Goal: Transaction & Acquisition: Purchase product/service

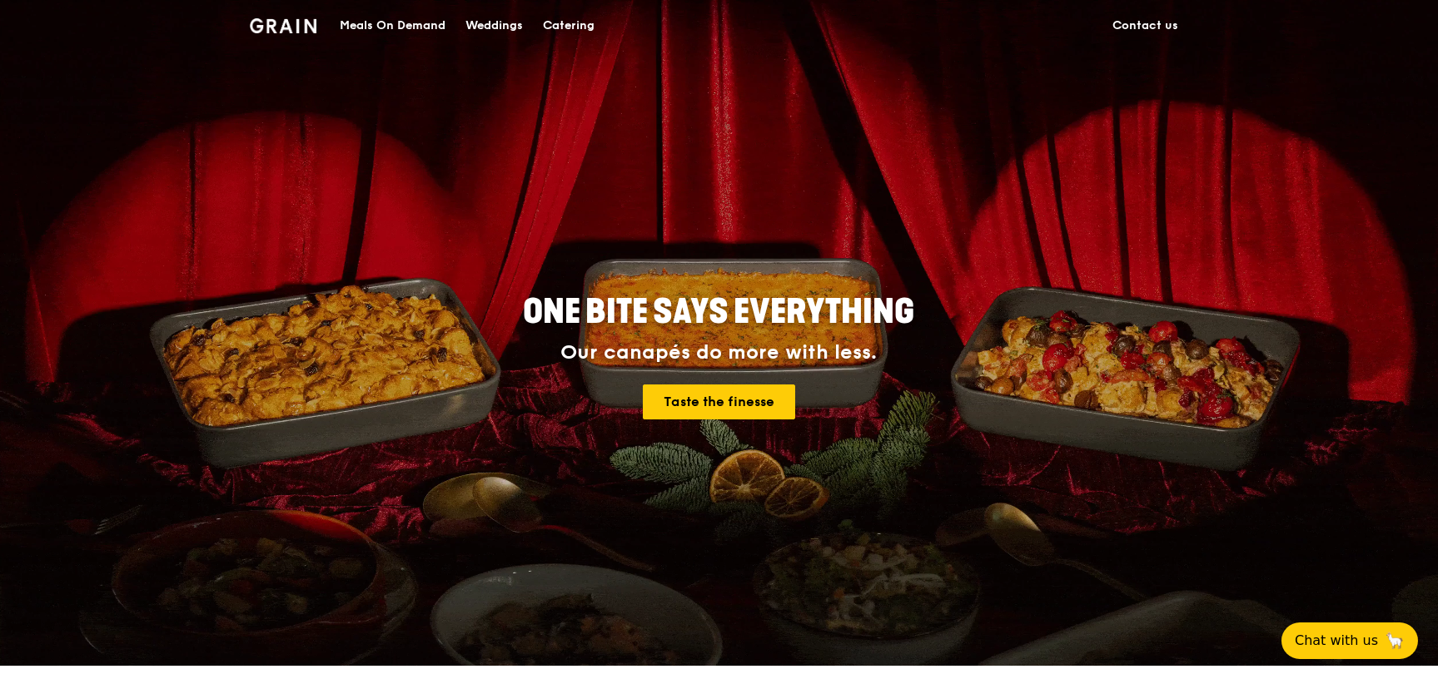
click at [550, 21] on div "Catering" at bounding box center [569, 26] width 52 height 50
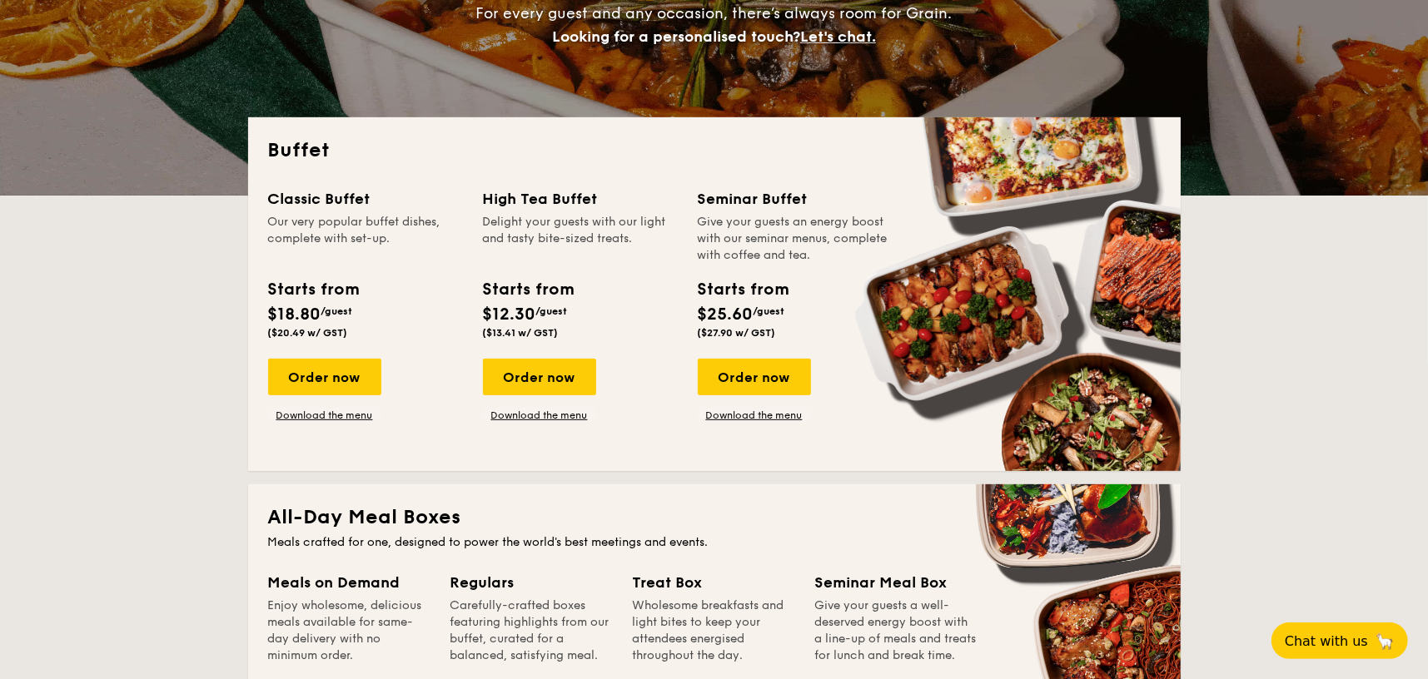
scroll to position [250, 0]
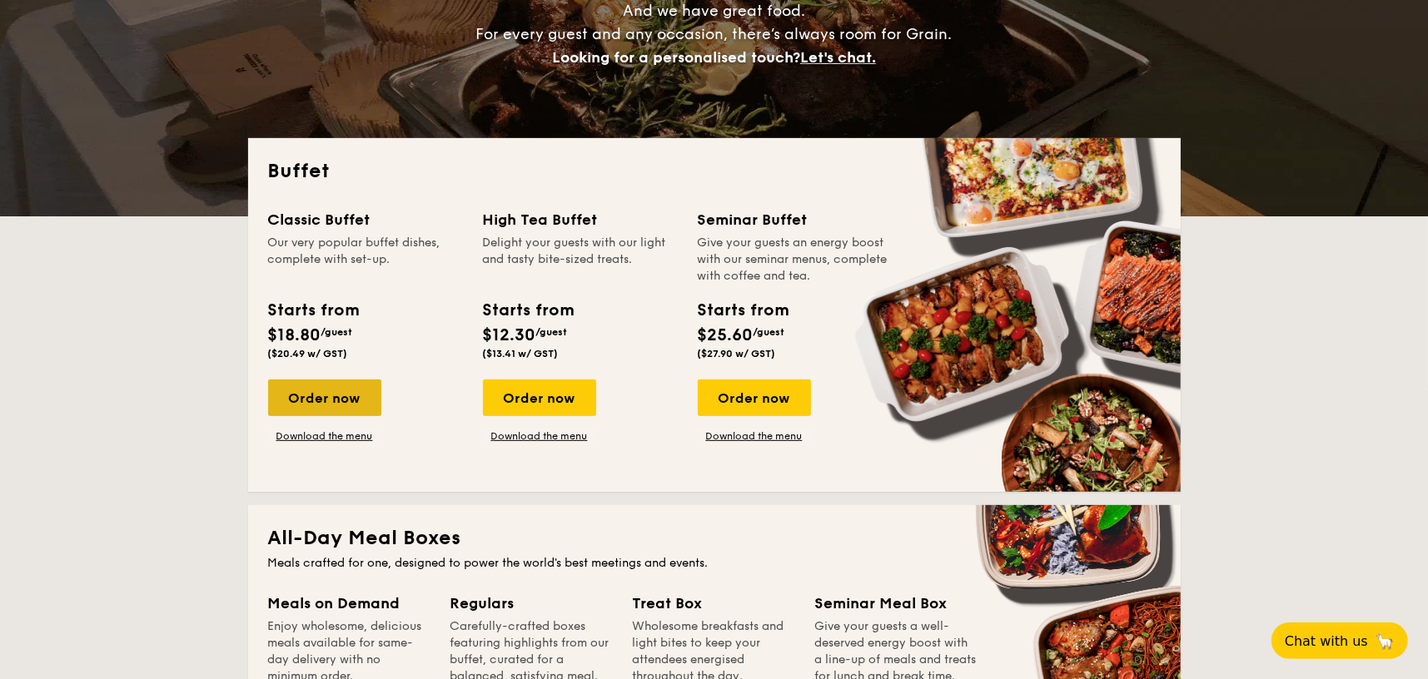
click at [357, 401] on div "Order now" at bounding box center [324, 398] width 113 height 37
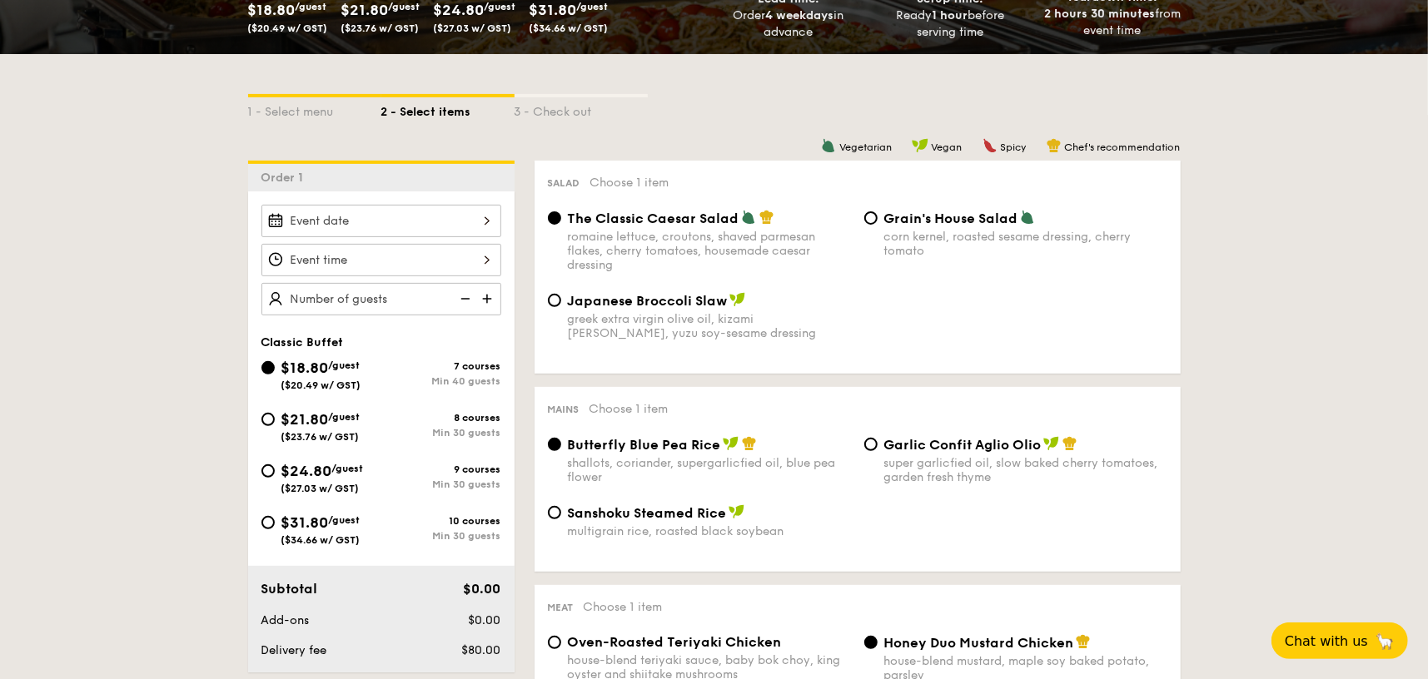
scroll to position [416, 0]
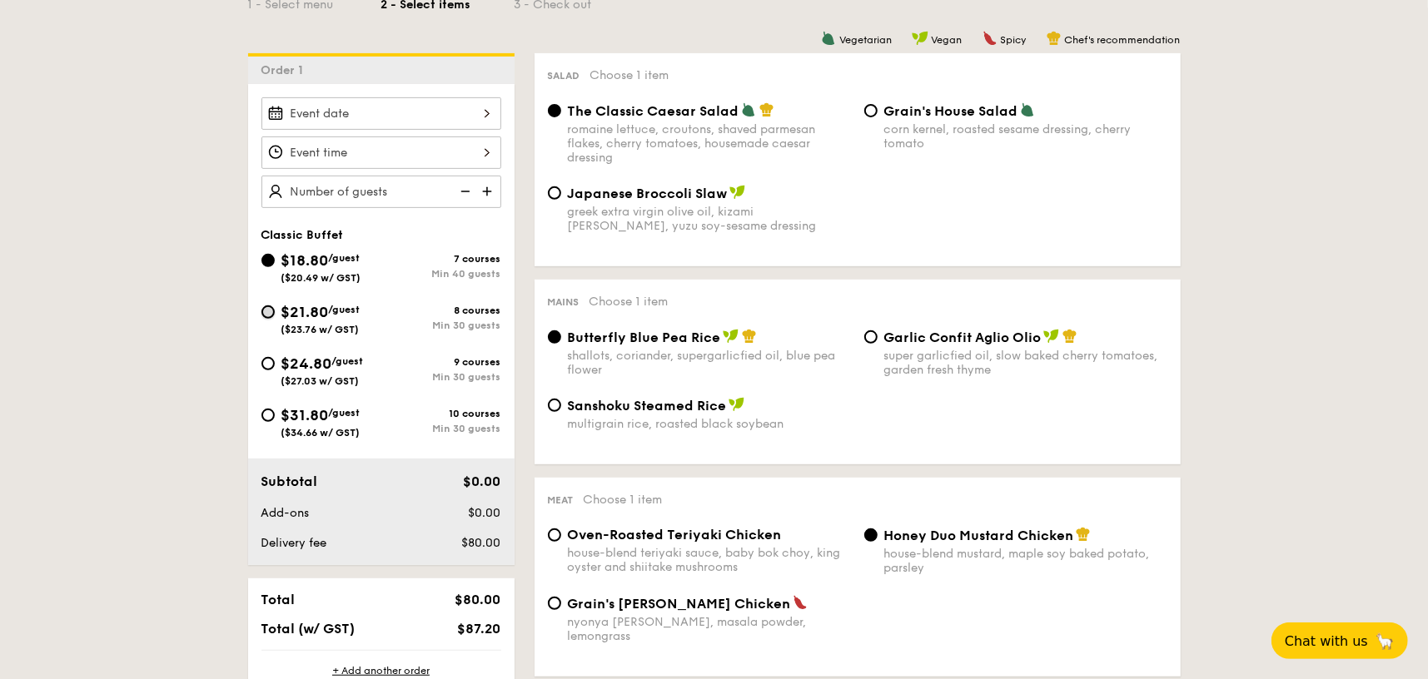
click at [270, 311] on input "$21.80 /guest ($23.76 w/ GST) 8 courses Min 30 guests" at bounding box center [267, 312] width 13 height 13
radio input "true"
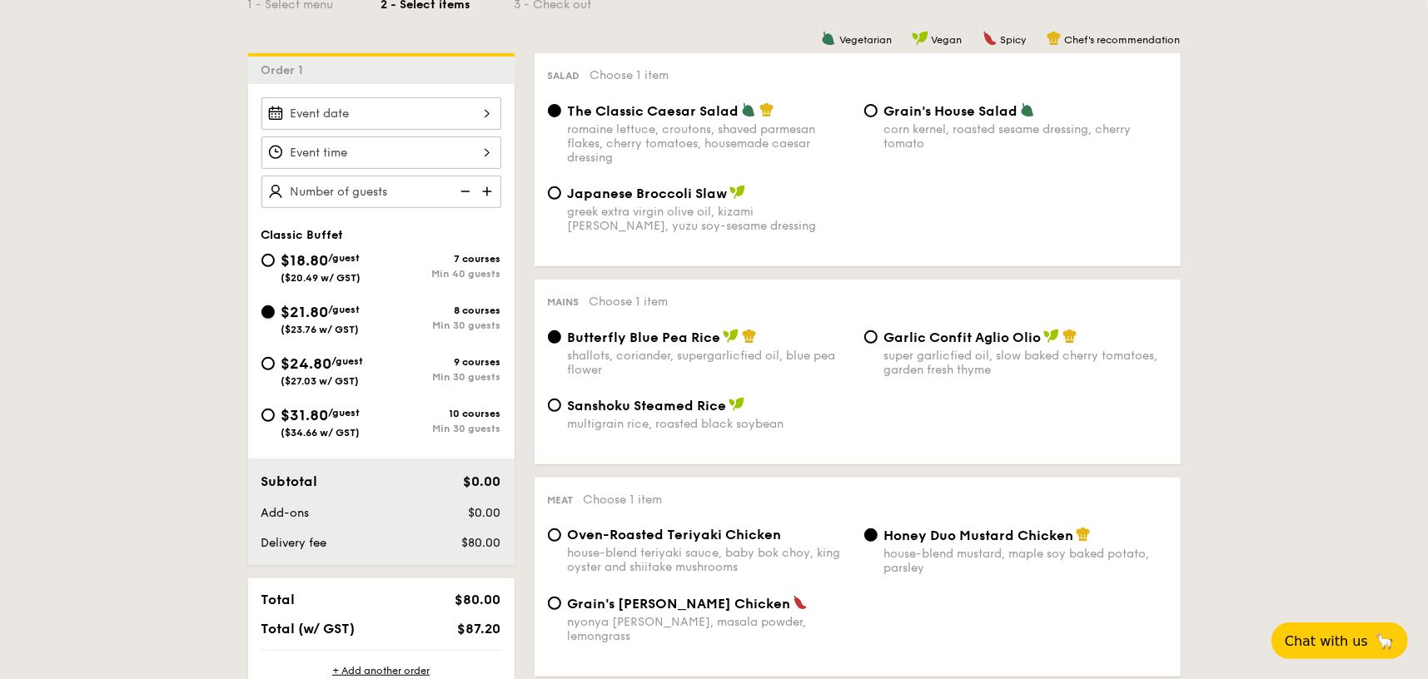
radio input "true"
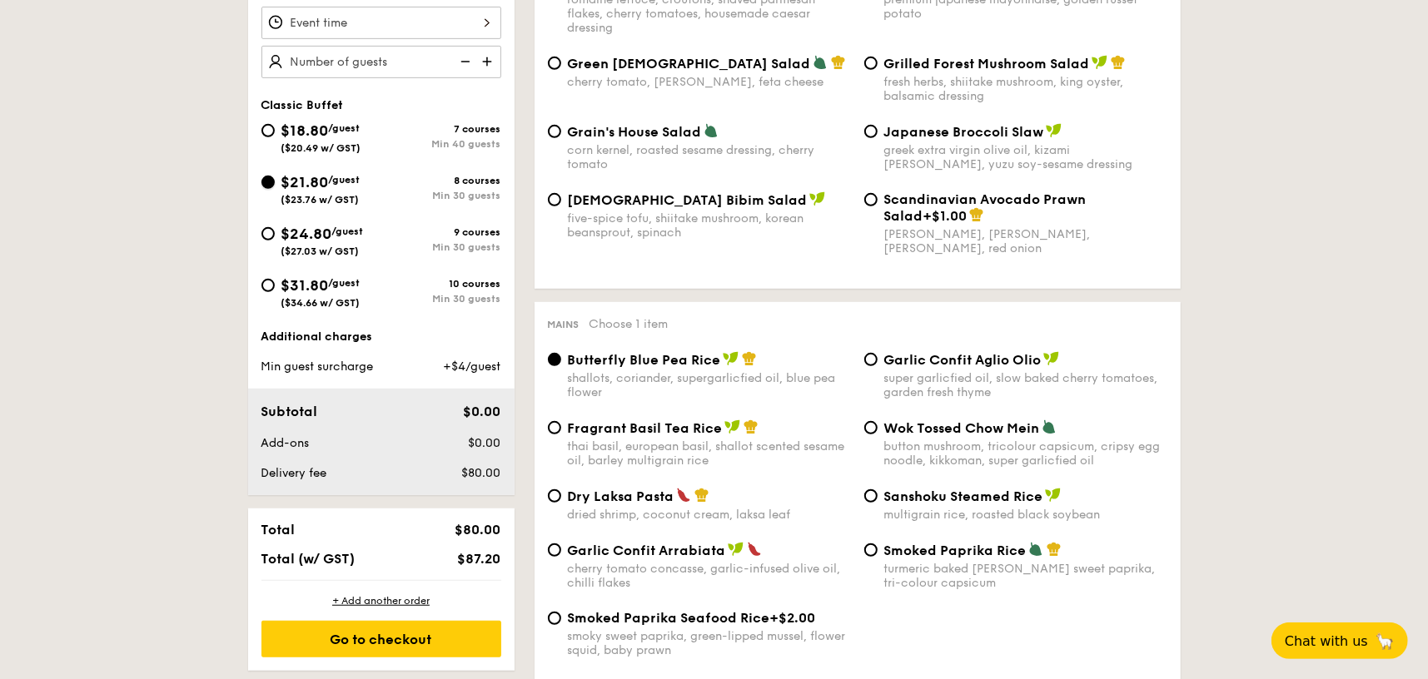
scroll to position [666, 0]
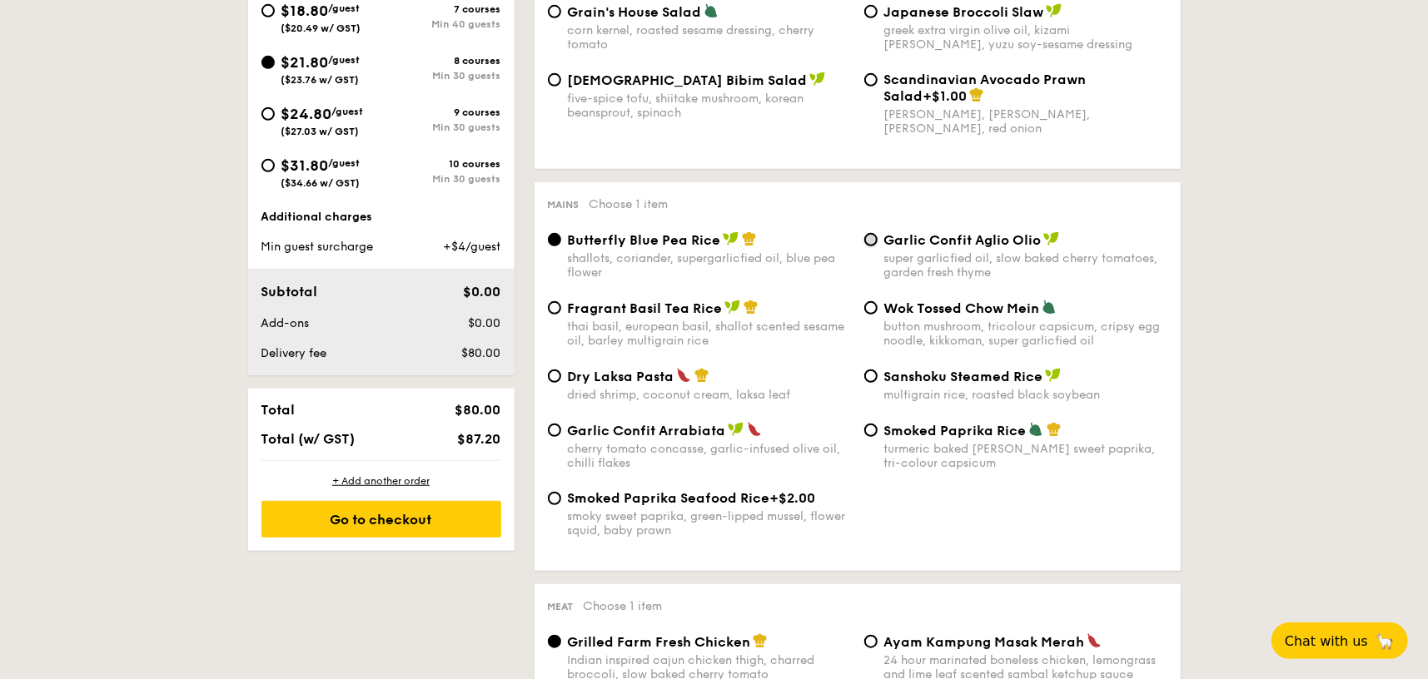
click at [867, 237] on input "Garlic Confit Aglio Olio super garlicfied oil, slow baked cherry tomatoes, gard…" at bounding box center [870, 239] width 13 height 13
radio input "true"
drag, startPoint x: 888, startPoint y: 240, endPoint x: 1034, endPoint y: 244, distance: 145.8
click at [1036, 244] on span "Garlic Confit Aglio Olio" at bounding box center [962, 240] width 157 height 16
copy span "Garlic Confit Aglio Oli"
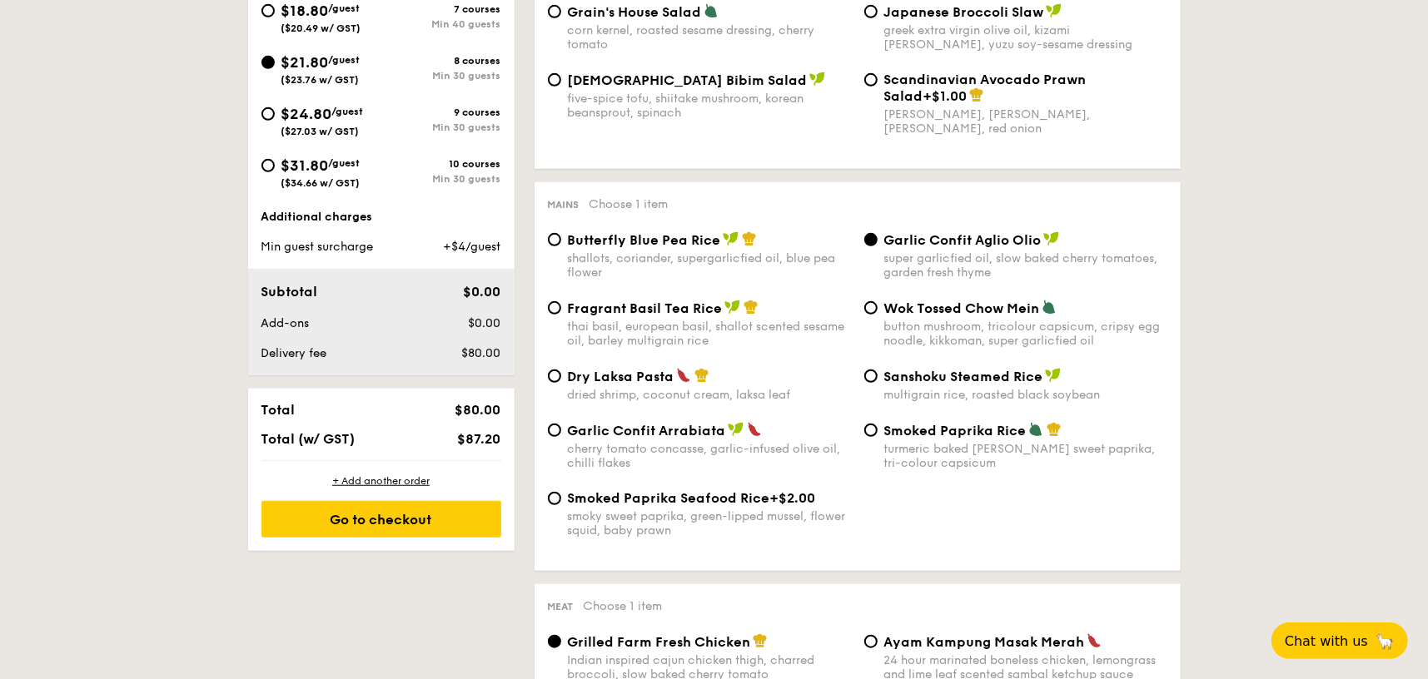
click at [1175, 301] on div "Mains Choose 1 item Butterfly Blue Pea Rice shallots, coriander, supergarlicfie…" at bounding box center [858, 376] width 646 height 389
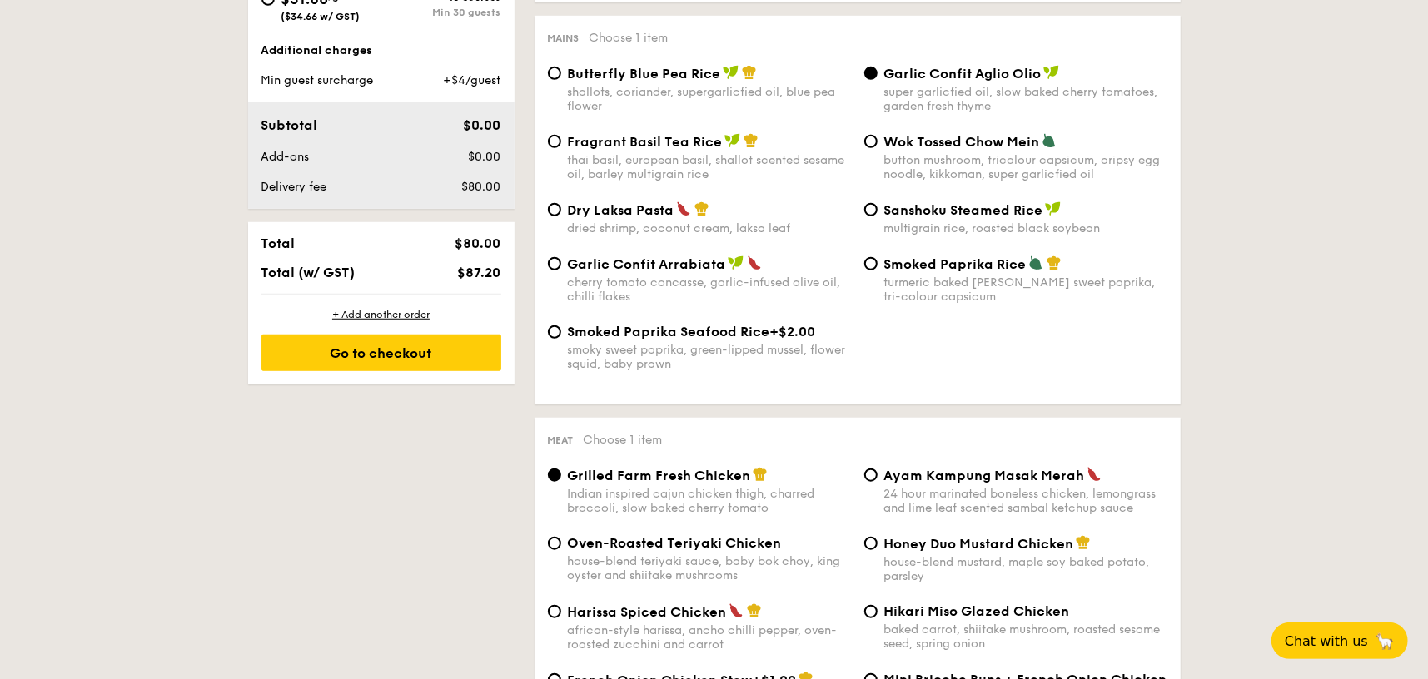
scroll to position [1082, 0]
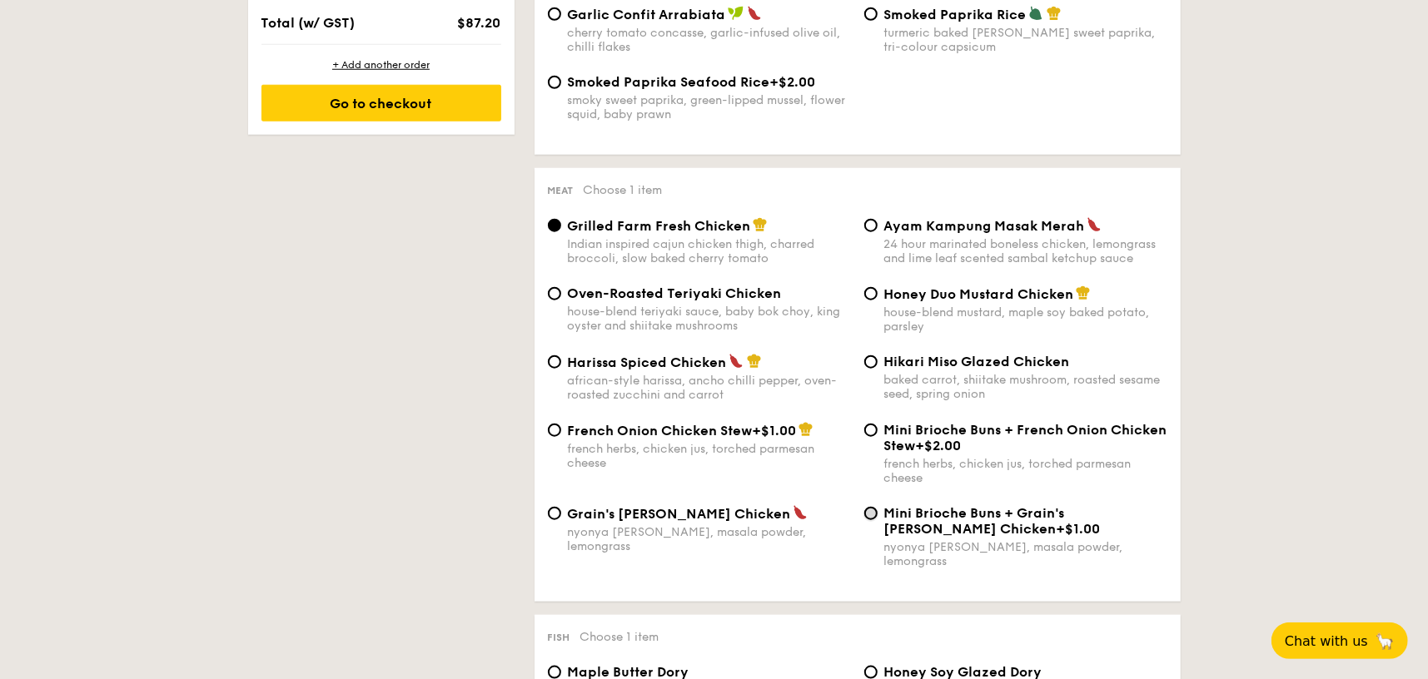
click at [866, 514] on input "Mini Brioche Buns + Grain's [PERSON_NAME] Chicken +$1.00 nyonya [PERSON_NAME], …" at bounding box center [870, 513] width 13 height 13
radio input "true"
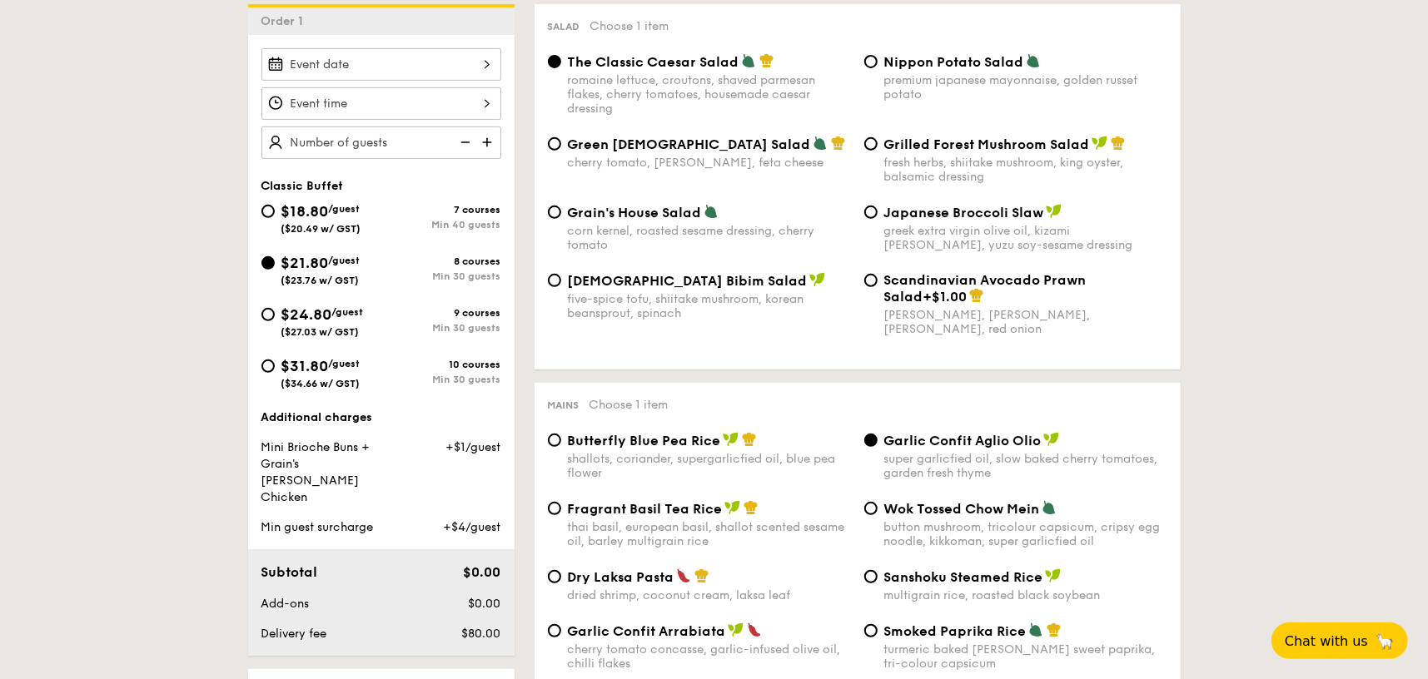
scroll to position [129, 0]
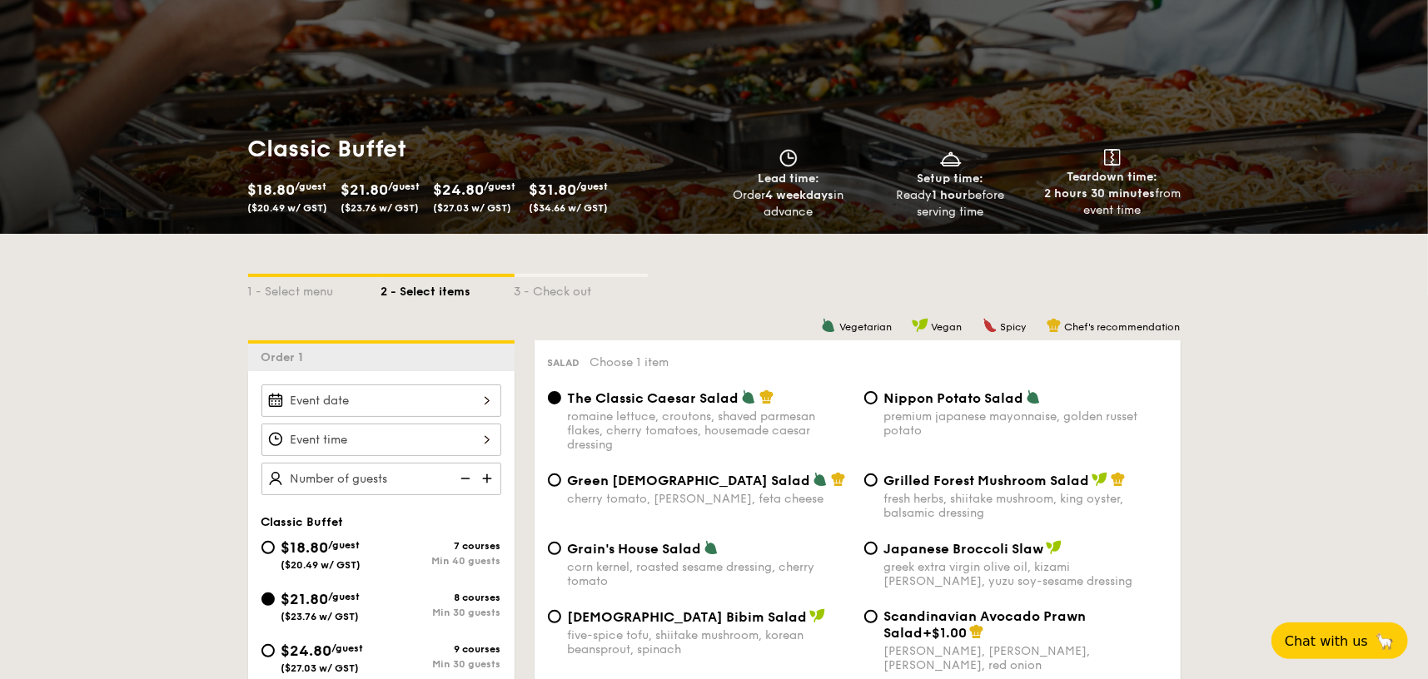
click at [470, 399] on div at bounding box center [381, 401] width 240 height 32
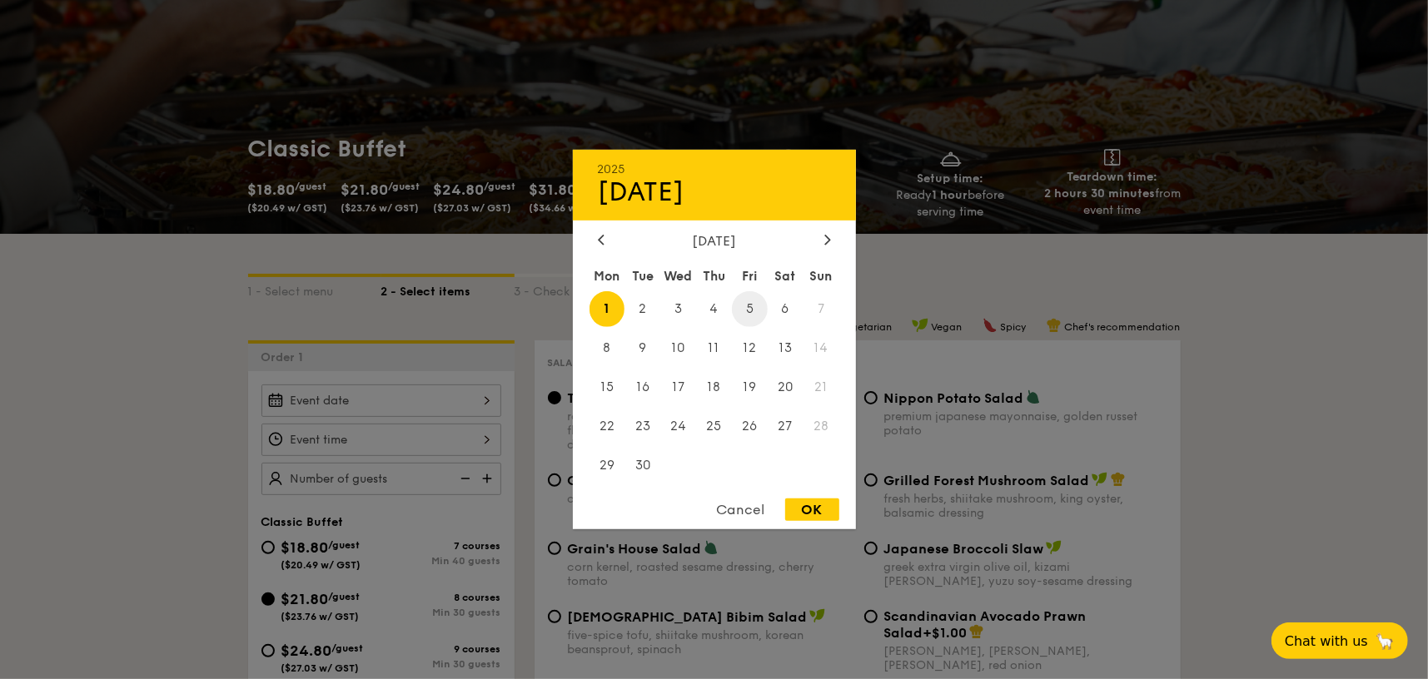
click at [757, 304] on span "5" at bounding box center [750, 309] width 36 height 36
click at [814, 510] on div "OK" at bounding box center [812, 510] width 54 height 22
type input "[DATE]"
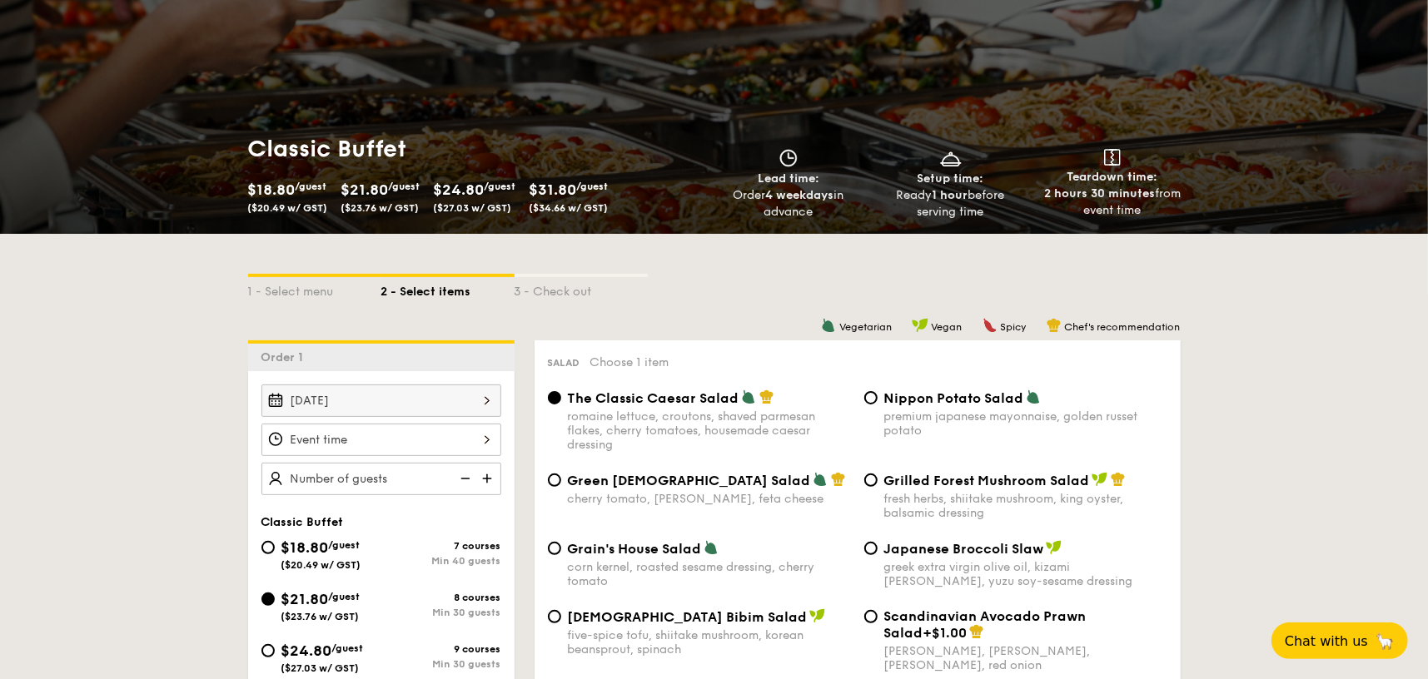
click at [487, 438] on div at bounding box center [381, 440] width 240 height 32
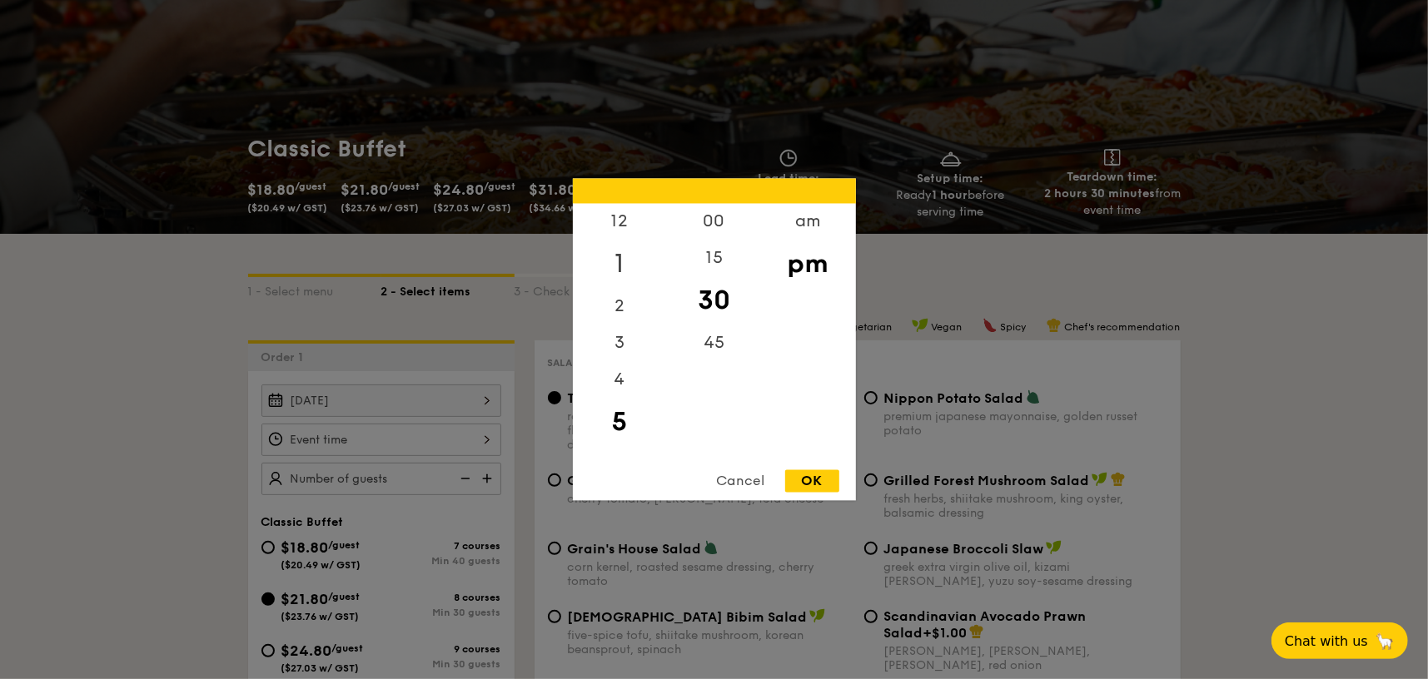
click at [620, 265] on div "1" at bounding box center [620, 265] width 94 height 48
click at [721, 306] on div "30" at bounding box center [714, 301] width 94 height 48
click at [808, 270] on div "pm" at bounding box center [808, 265] width 94 height 48
click at [809, 482] on div "OK" at bounding box center [812, 481] width 54 height 22
type input "1:30PM"
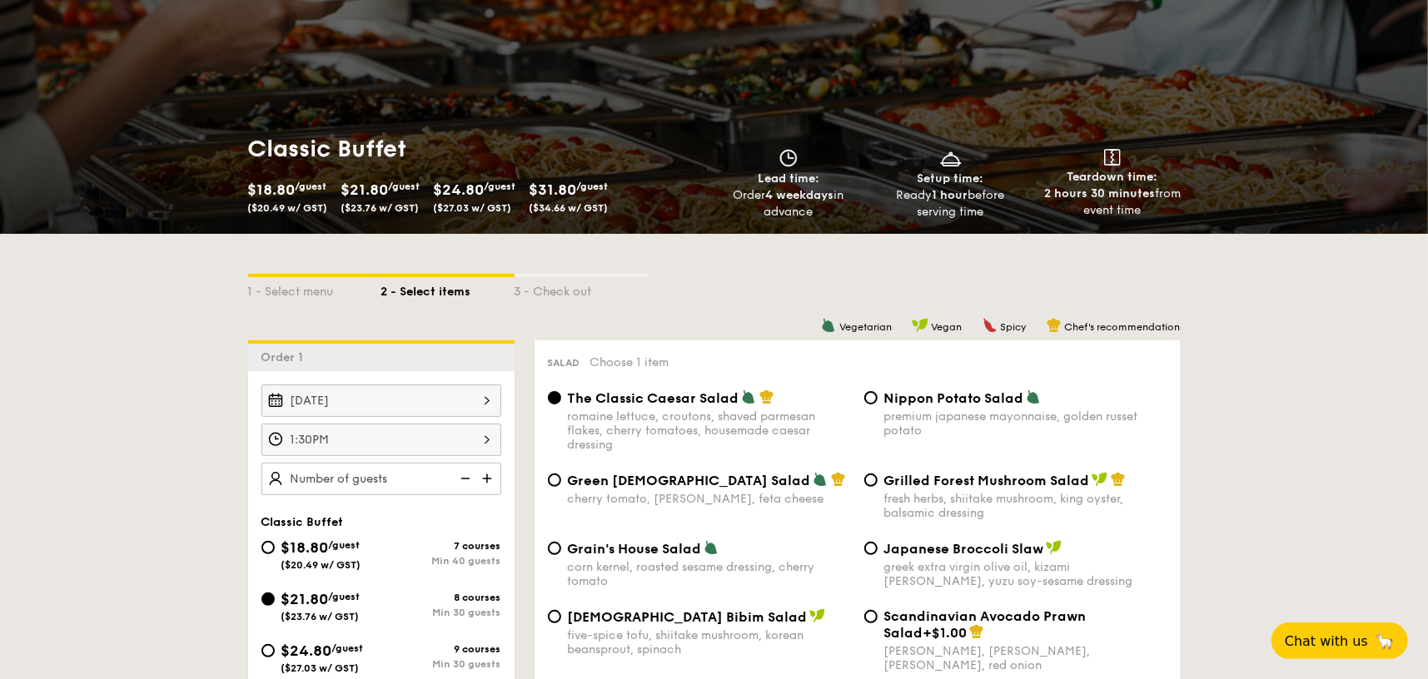
click at [489, 480] on img at bounding box center [488, 479] width 25 height 32
click at [488, 475] on img at bounding box center [488, 479] width 25 height 32
click at [488, 474] on img at bounding box center [488, 479] width 25 height 32
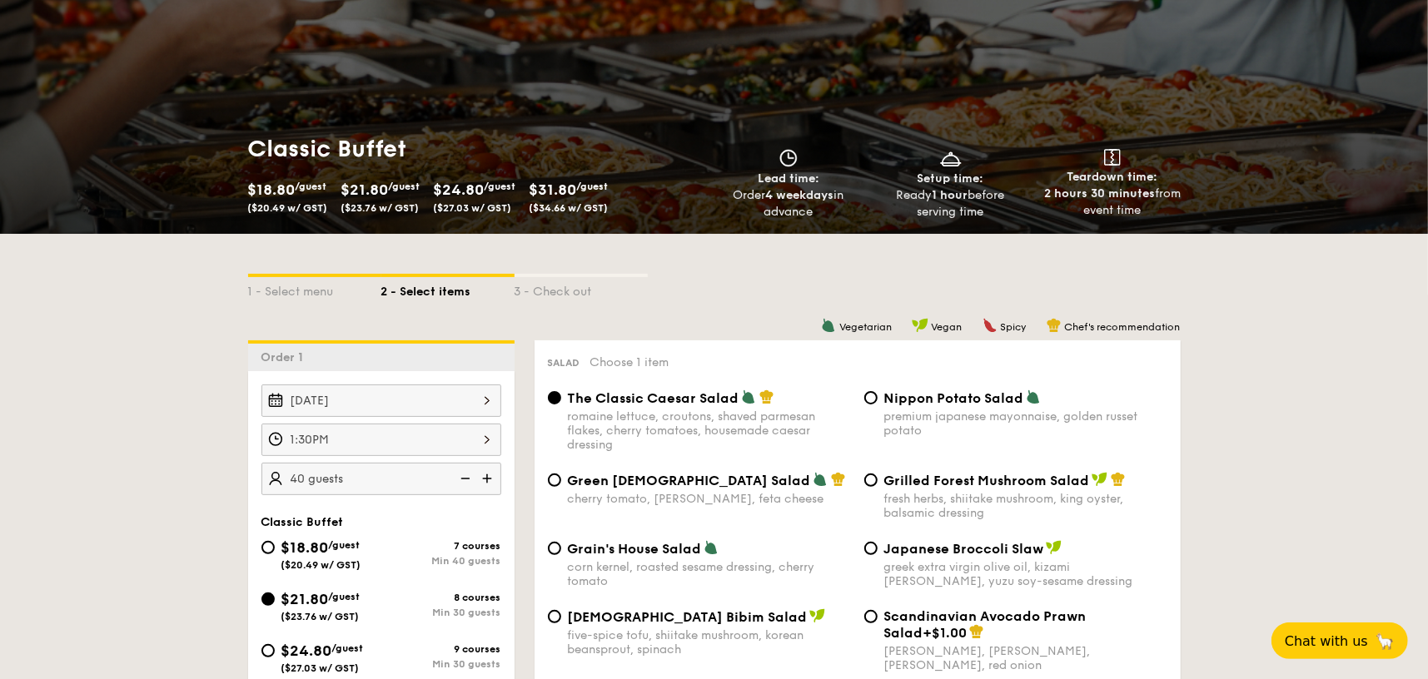
click at [487, 474] on img at bounding box center [488, 479] width 25 height 32
type input "45 guests"
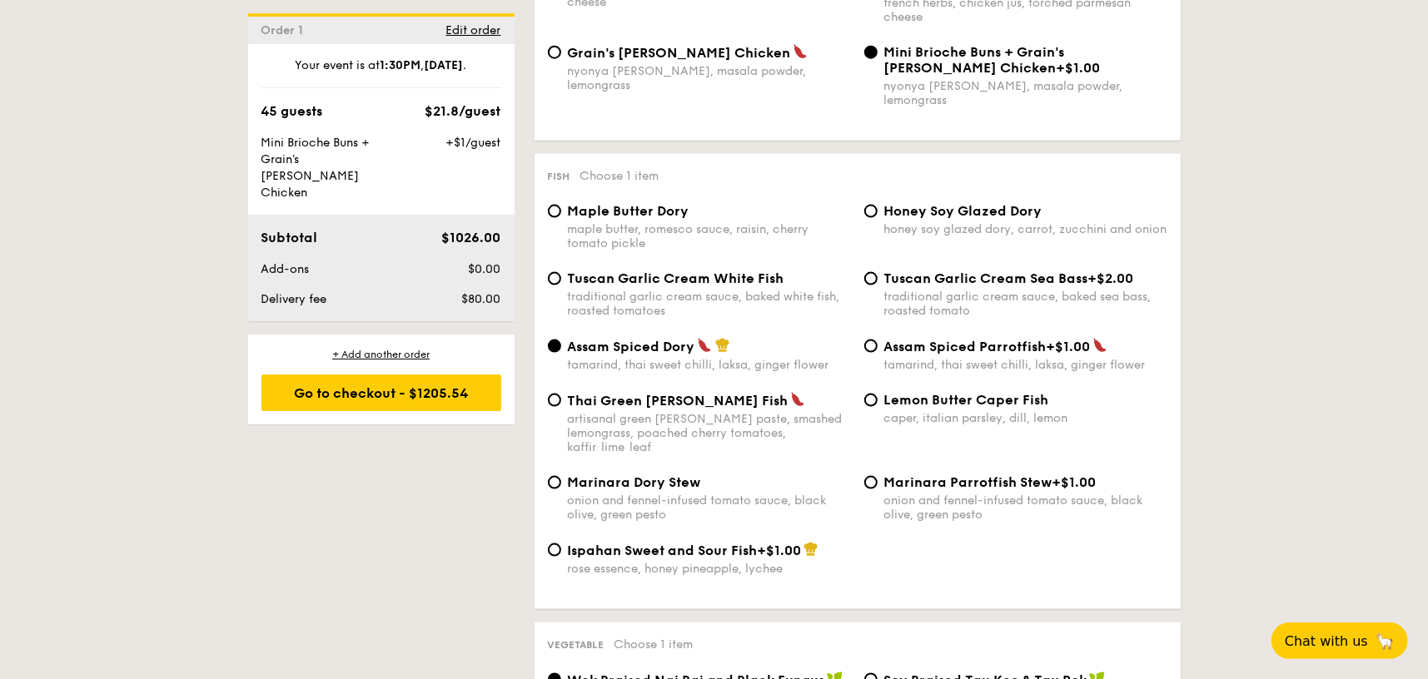
scroll to position [1545, 0]
click at [872, 391] on div "Lemon Butter Caper Fish caper, italian parsley, dill, lemon" at bounding box center [1016, 407] width 316 height 33
click at [560, 271] on input "Tuscan Garlic Cream White Fish traditional garlic cream sauce, baked white fish…" at bounding box center [554, 277] width 13 height 13
radio input "true"
click at [871, 393] on input "Lemon Butter Caper Fish caper, italian parsley, dill, lemon" at bounding box center [870, 399] width 13 height 13
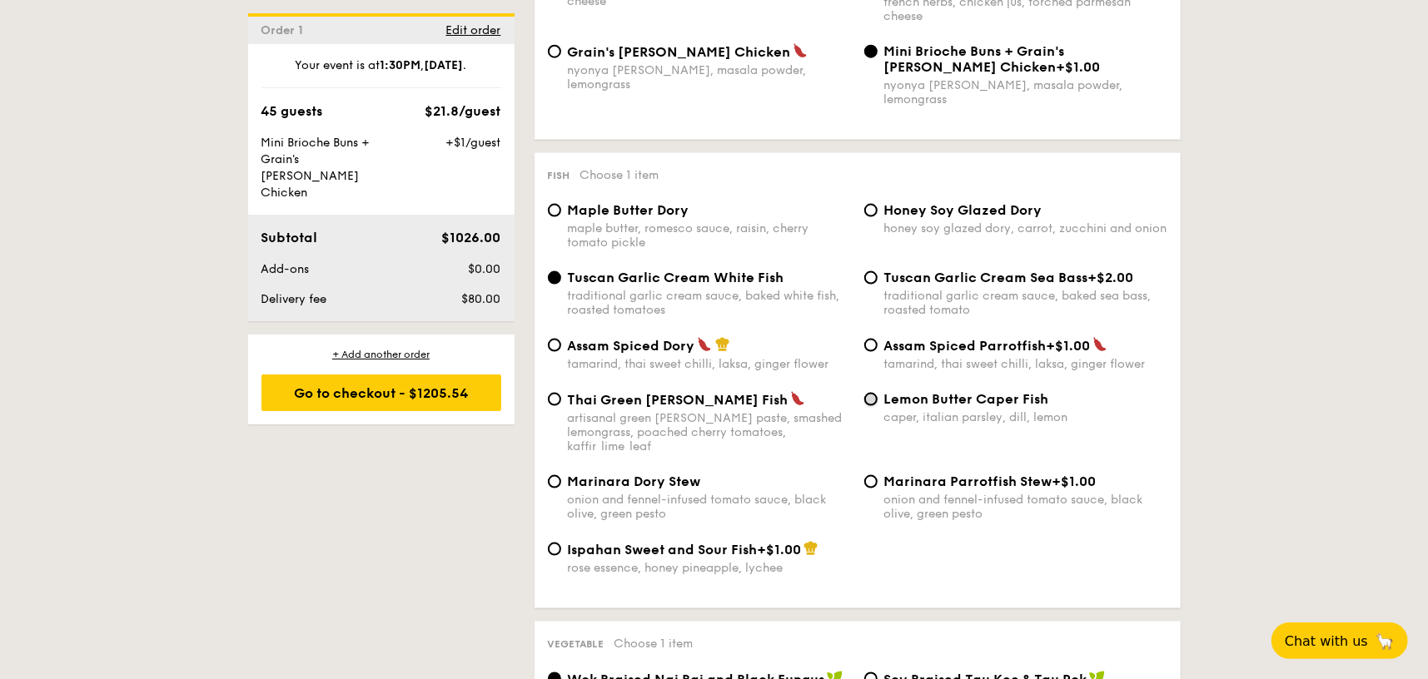
radio input "true"
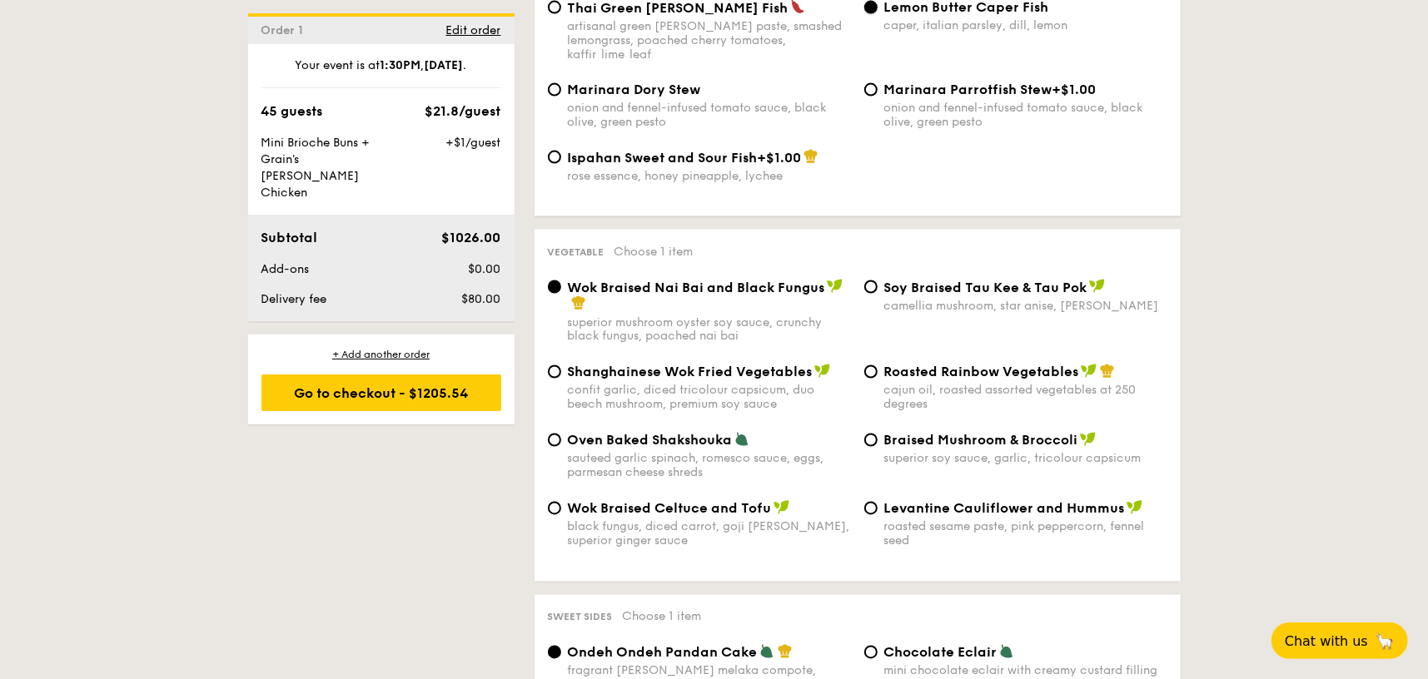
scroll to position [1961, 0]
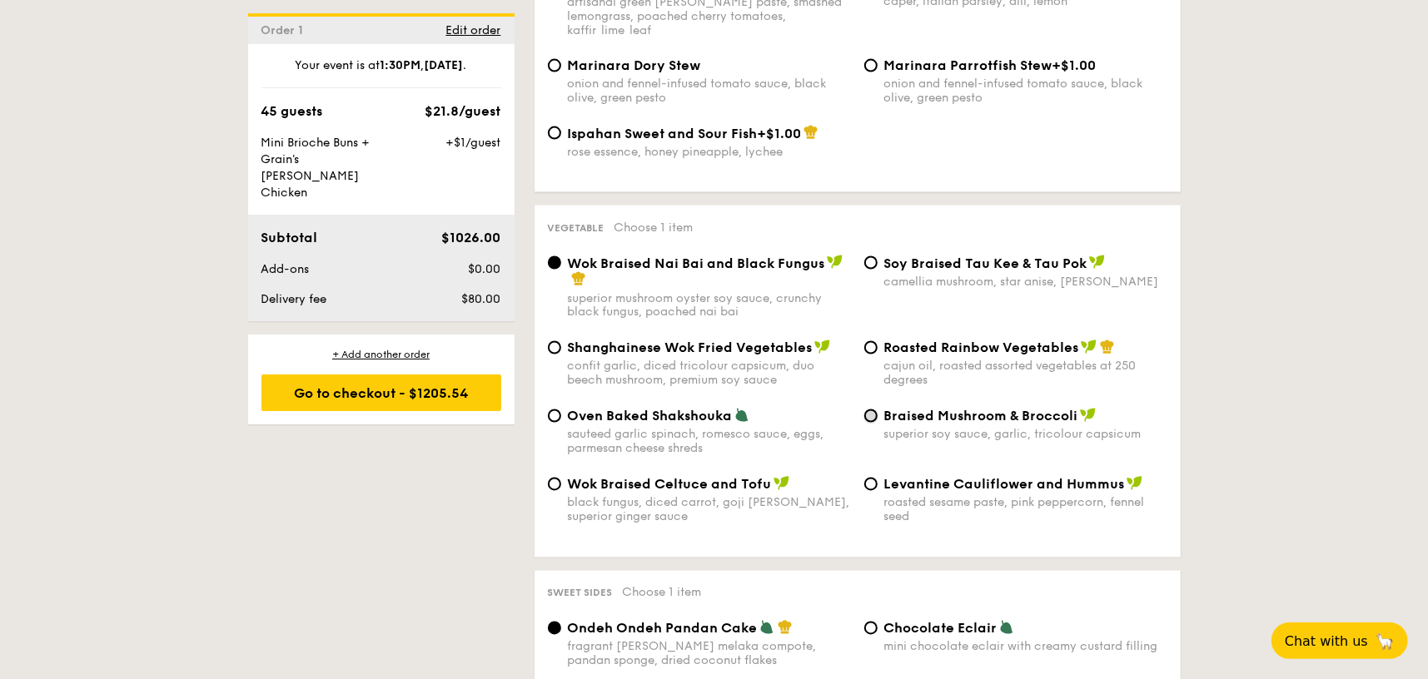
click at [872, 410] on input "Braised Mushroom & Broccoli superior soy sauce, garlic, tricolour capsicum" at bounding box center [870, 416] width 13 height 13
radio input "true"
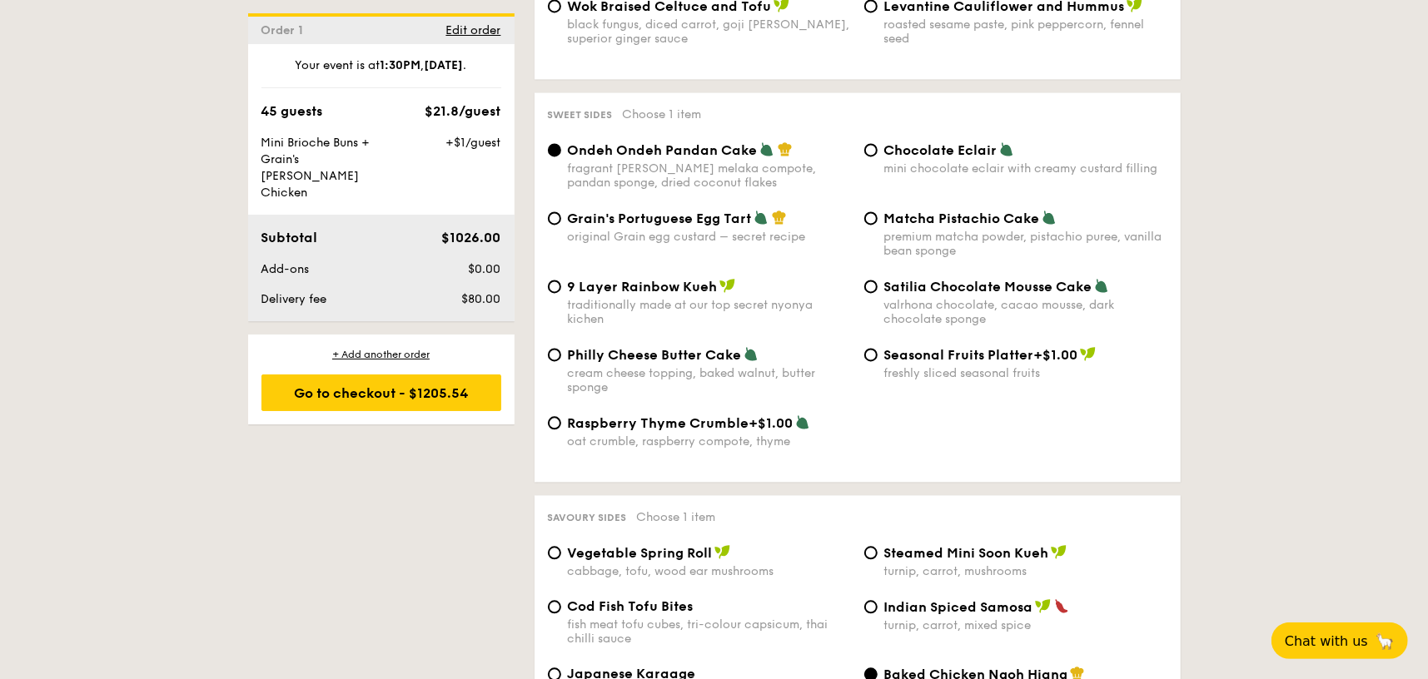
scroll to position [2627, 0]
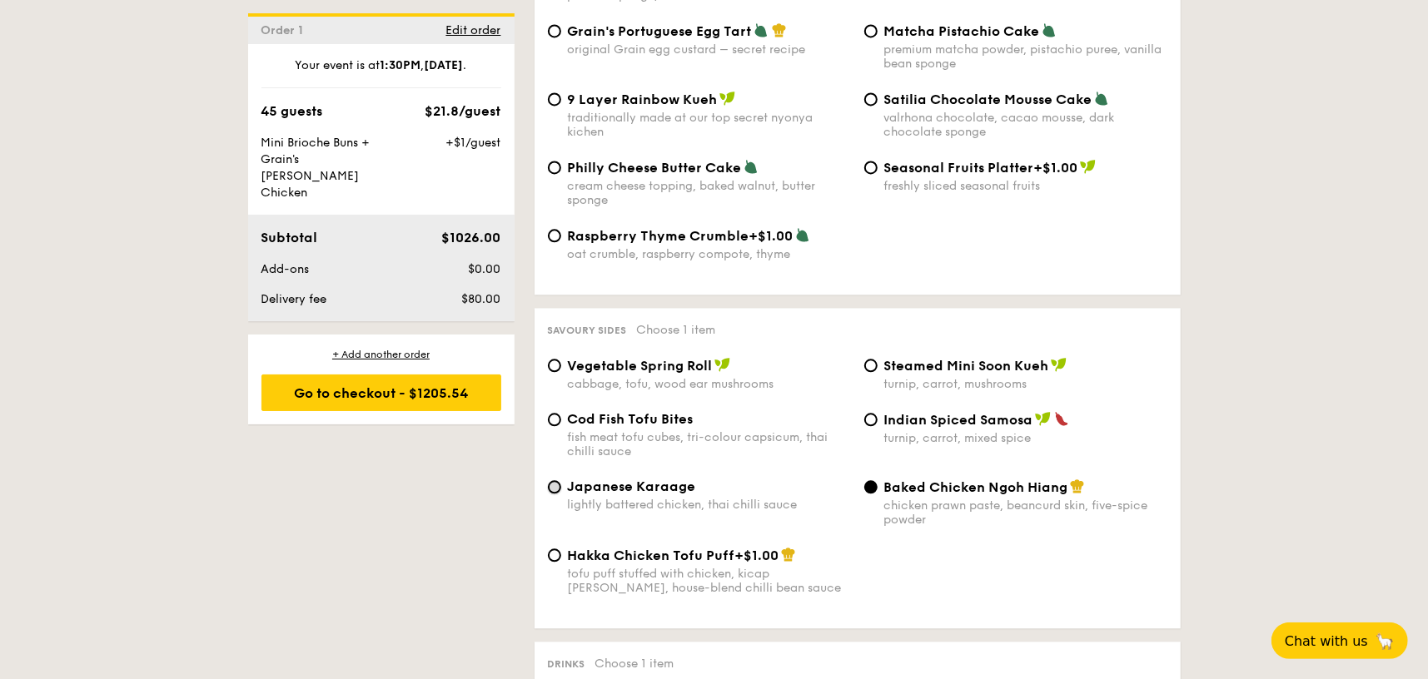
click at [557, 480] on input "Japanese Karaage lightly battered chicken, thai chilli sauce" at bounding box center [554, 486] width 13 height 13
radio input "true"
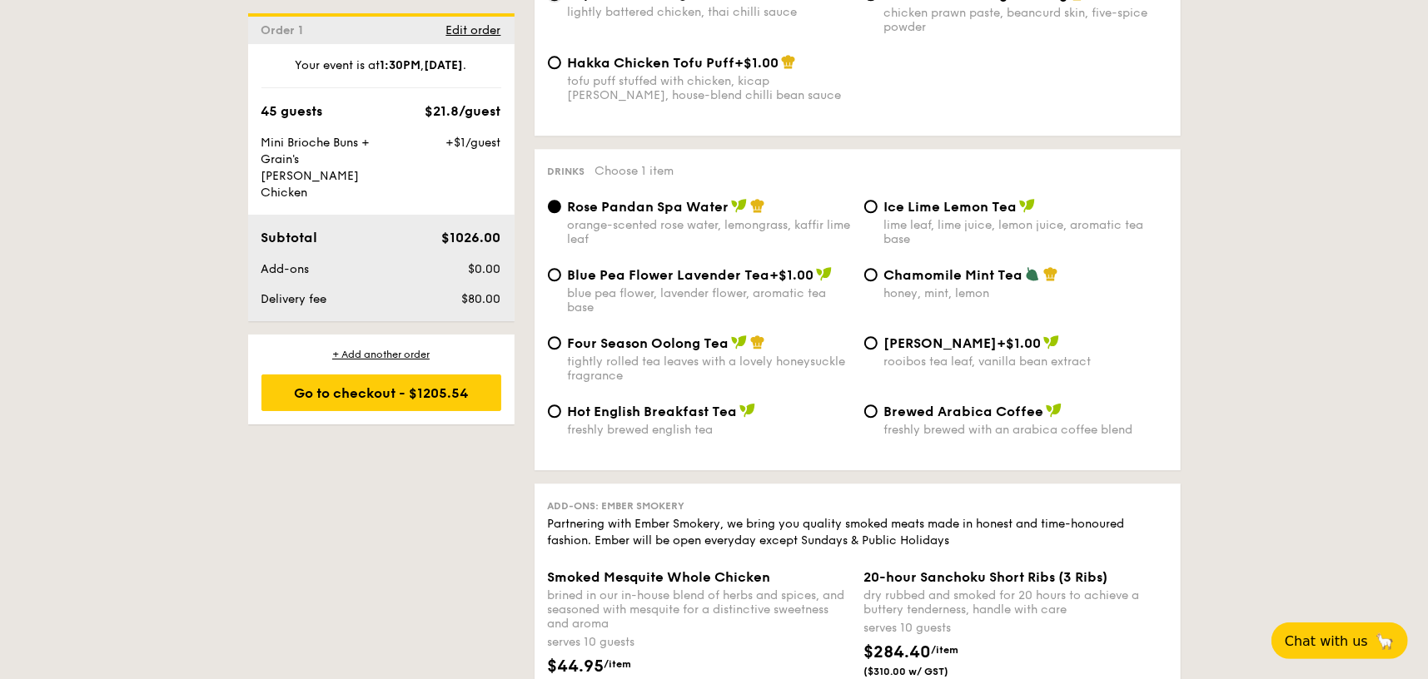
scroll to position [3126, 0]
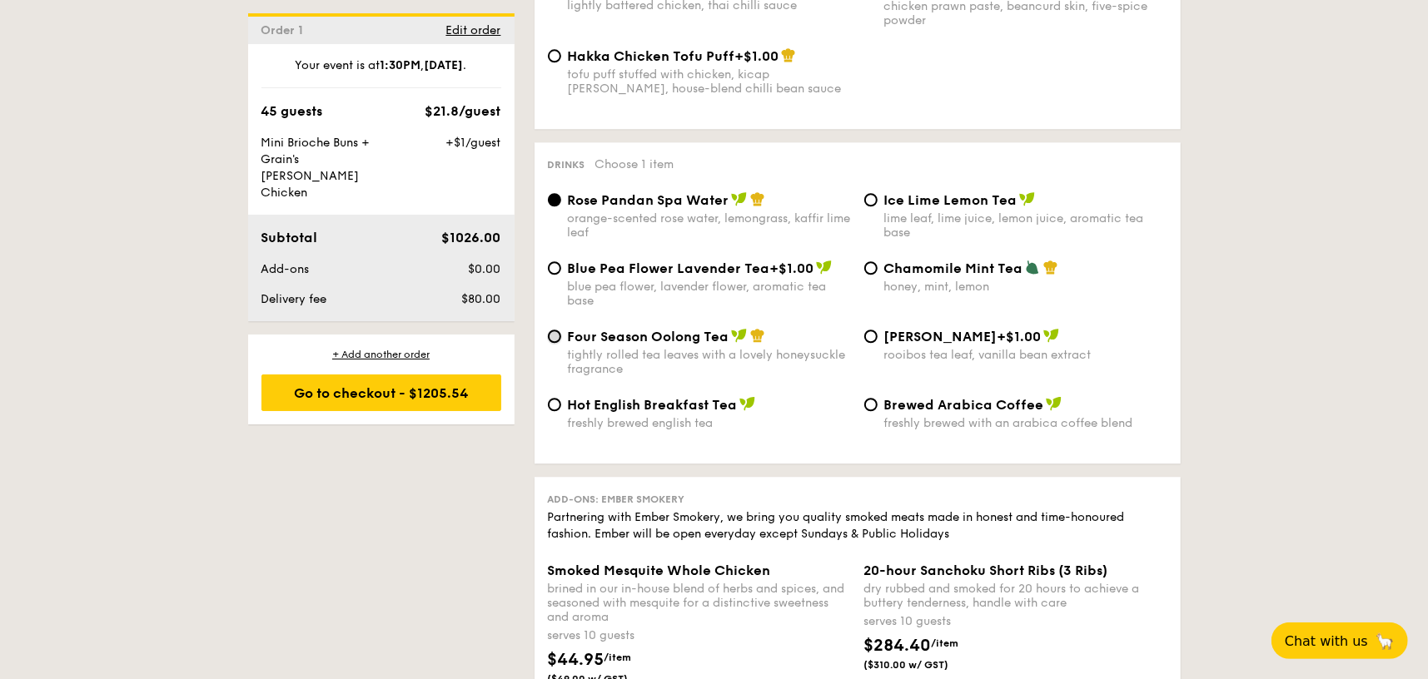
click at [556, 330] on input "Four Season Oolong Tea tightly rolled tea leaves with a lovely honeysuckle frag…" at bounding box center [554, 336] width 13 height 13
radio input "true"
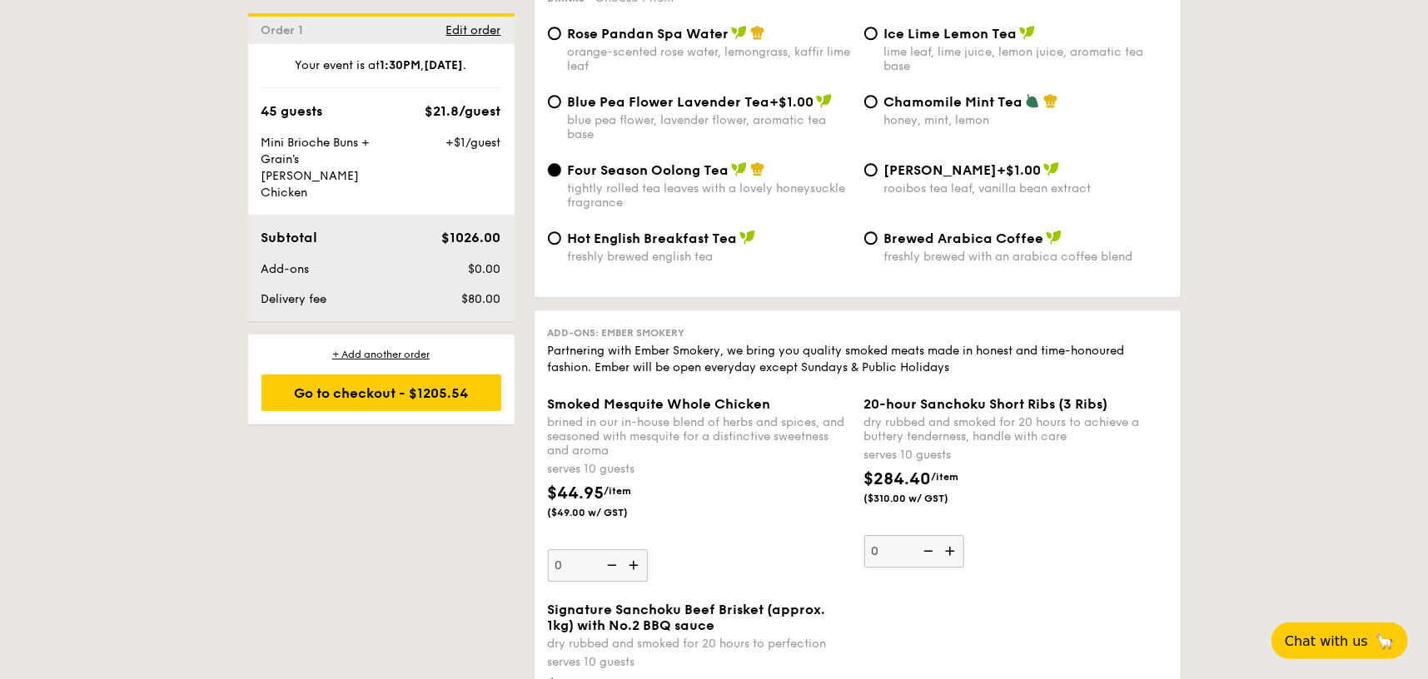
scroll to position [2960, 0]
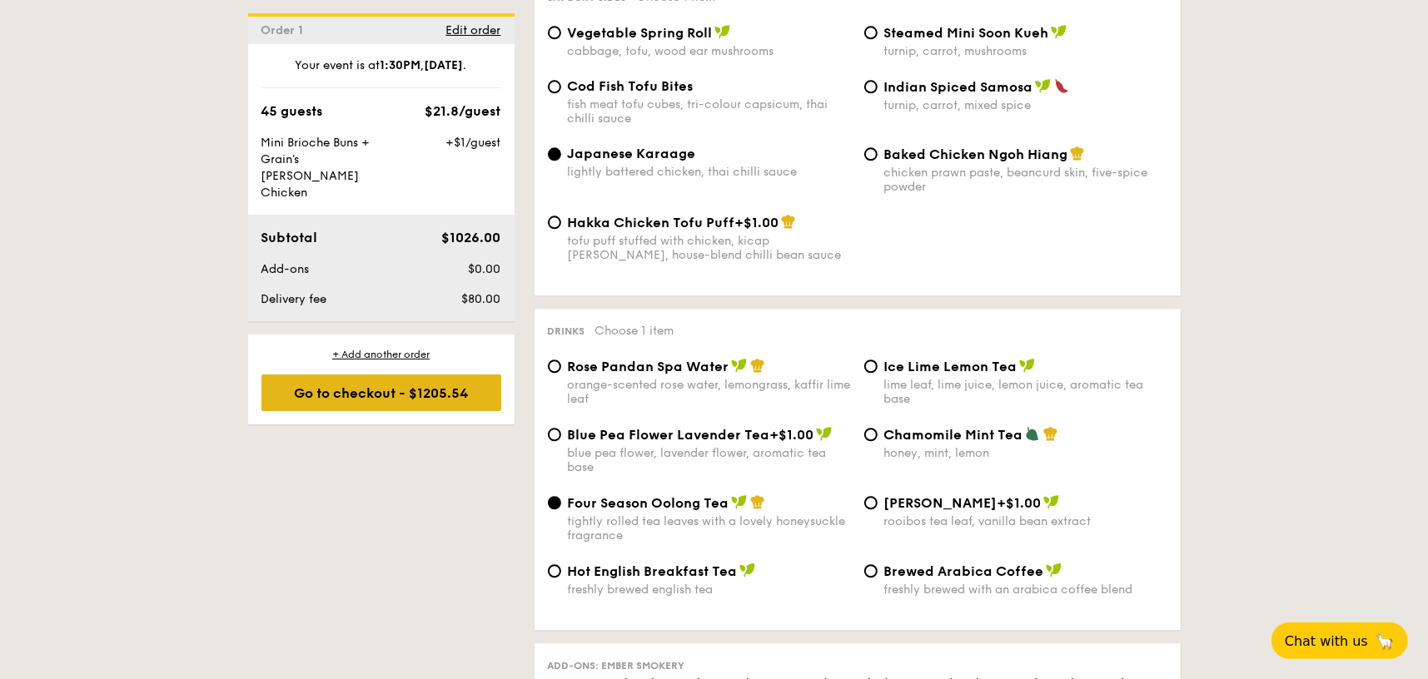
click at [451, 375] on div "Go to checkout - $1205.54" at bounding box center [381, 393] width 240 height 37
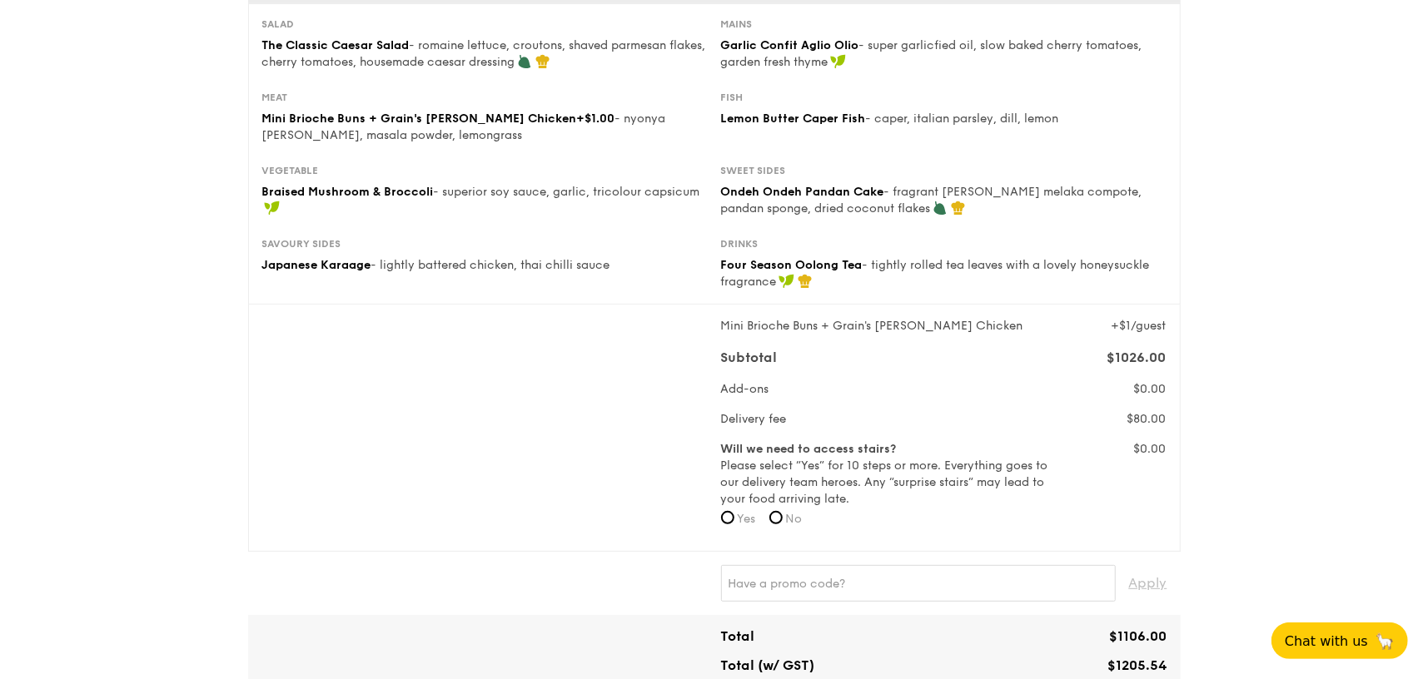
scroll to position [416, 0]
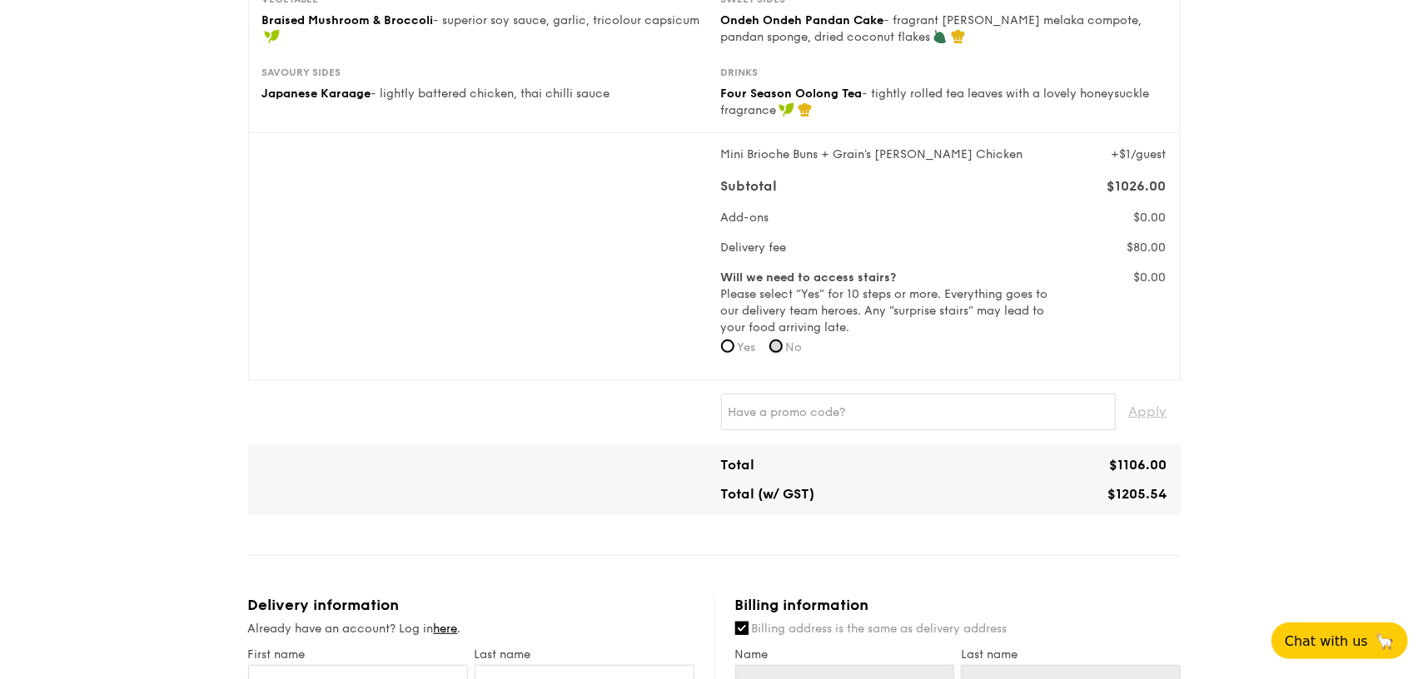
click at [777, 351] on input "No" at bounding box center [775, 346] width 13 height 13
radio input "true"
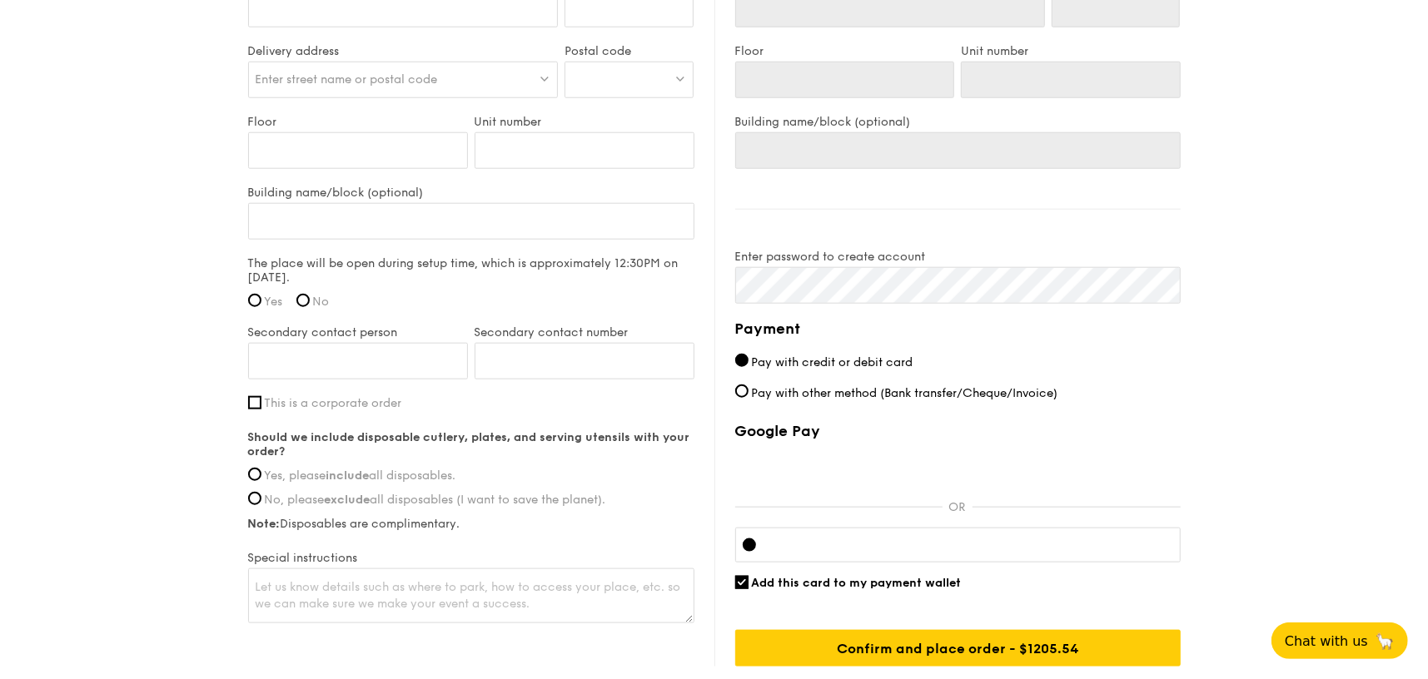
scroll to position [1166, 0]
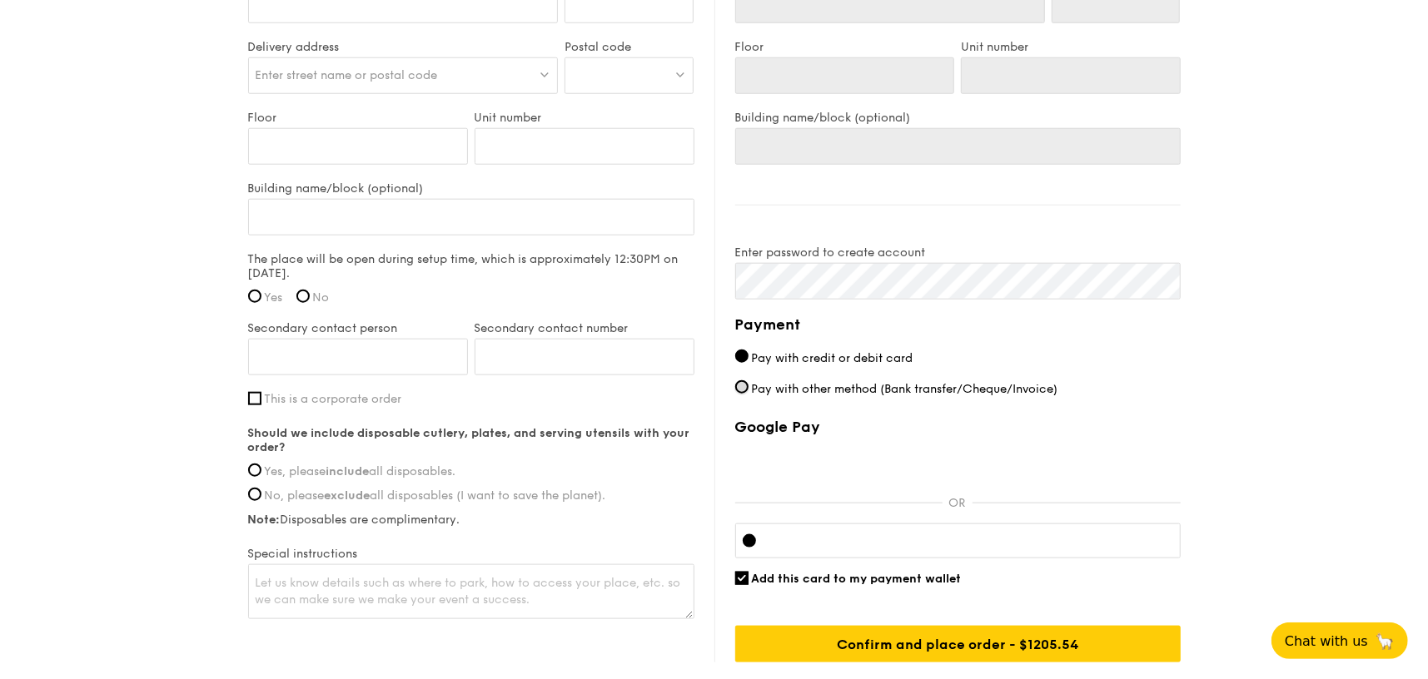
click at [739, 386] on input "Pay with other method (Bank transfer/Cheque/Invoice)" at bounding box center [741, 387] width 13 height 13
radio input "true"
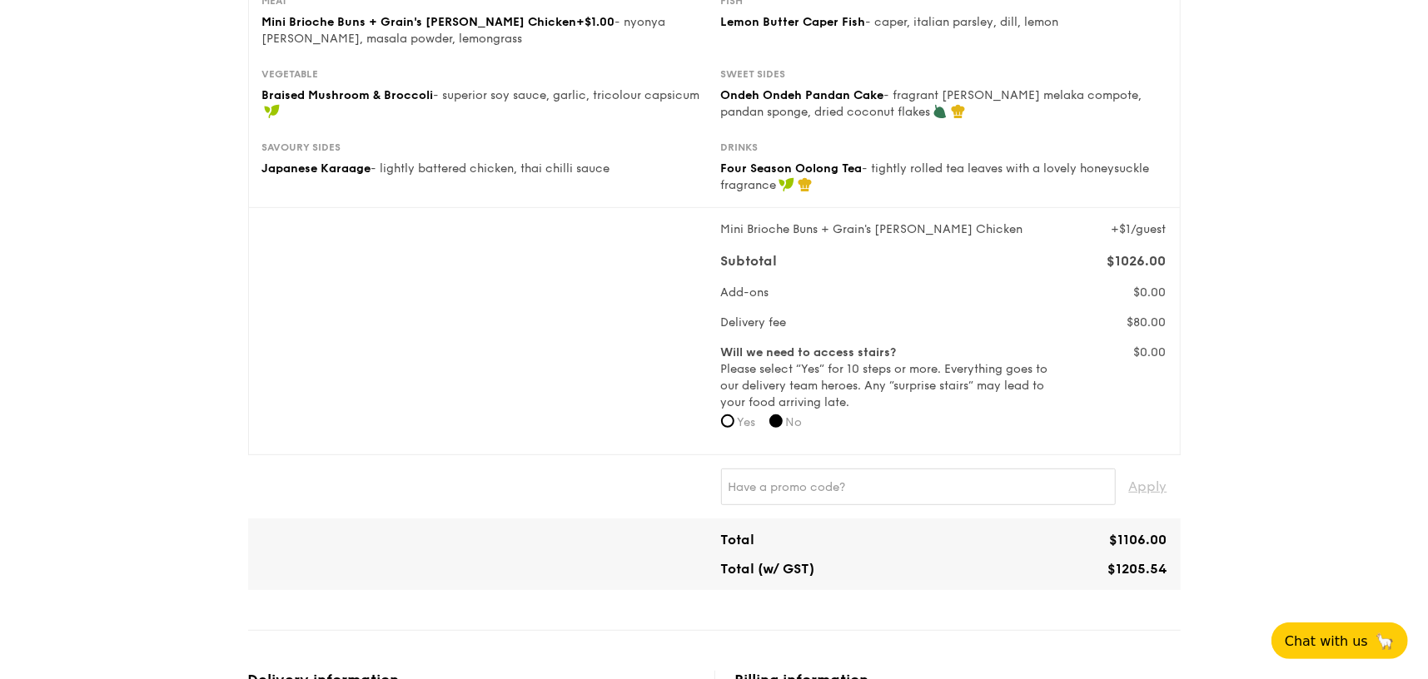
scroll to position [333, 0]
